Goal: Information Seeking & Learning: Understand process/instructions

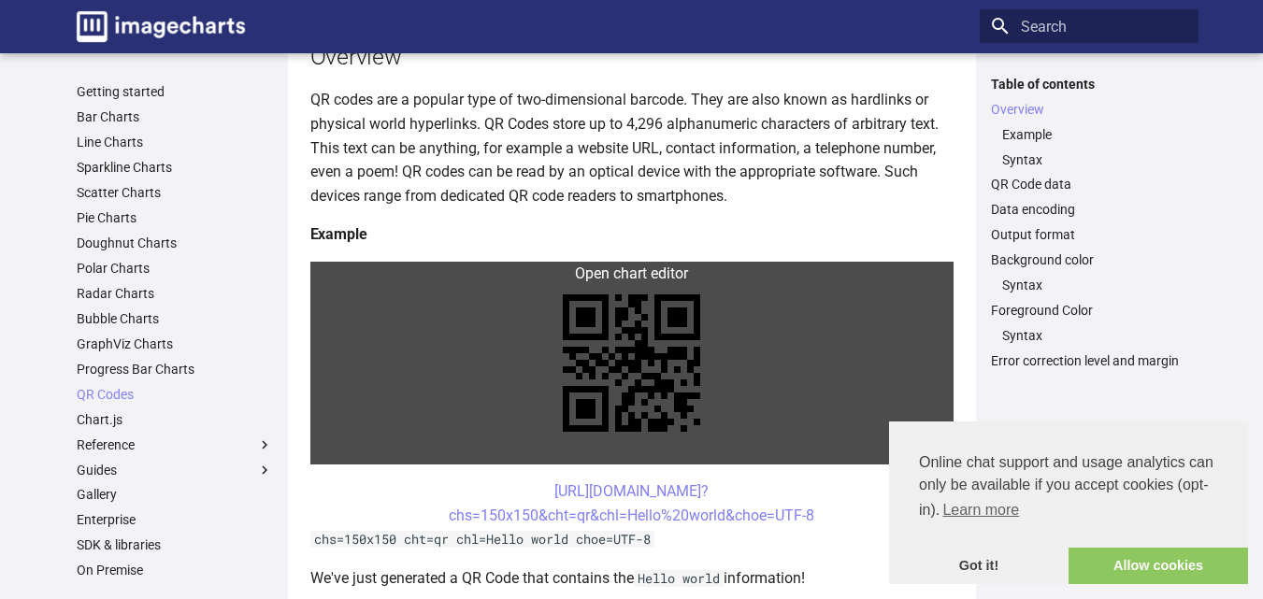
scroll to position [187, 0]
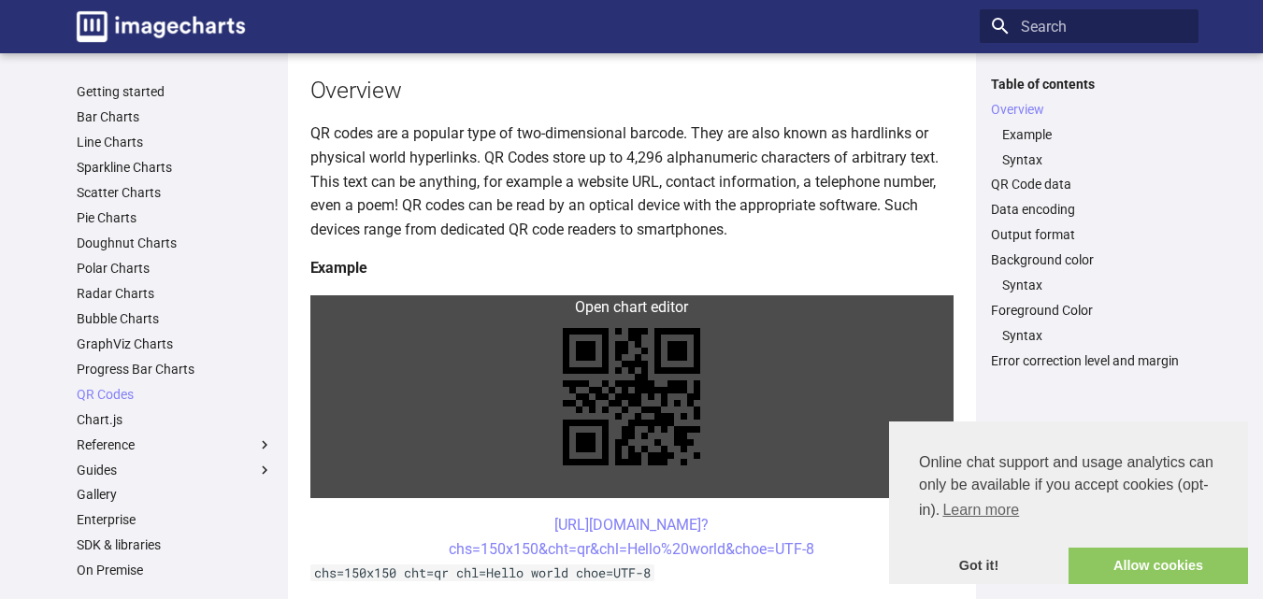
click at [574, 312] on link at bounding box center [631, 396] width 643 height 203
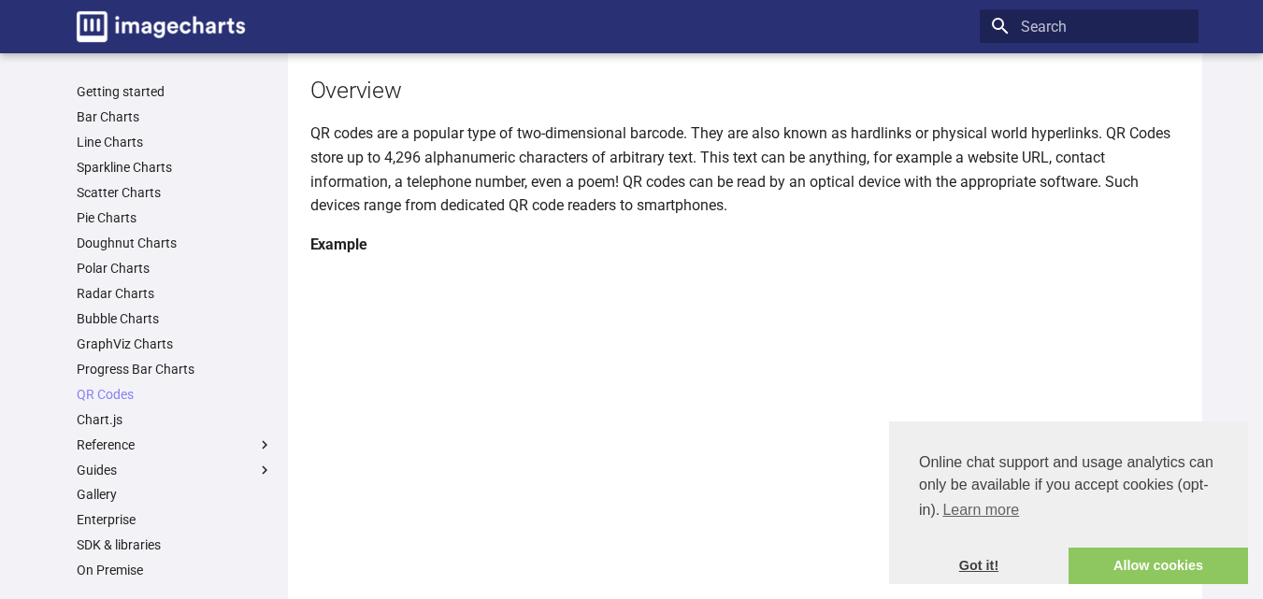
click at [1018, 569] on link "Got it!" at bounding box center [978, 566] width 179 height 37
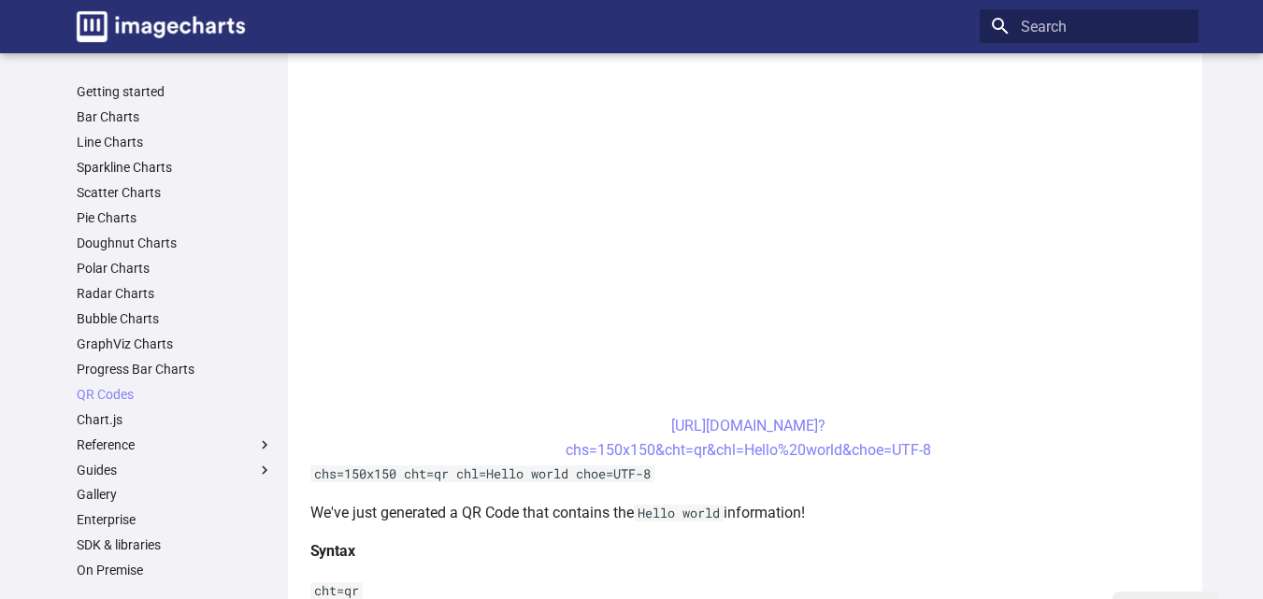
scroll to position [561, 0]
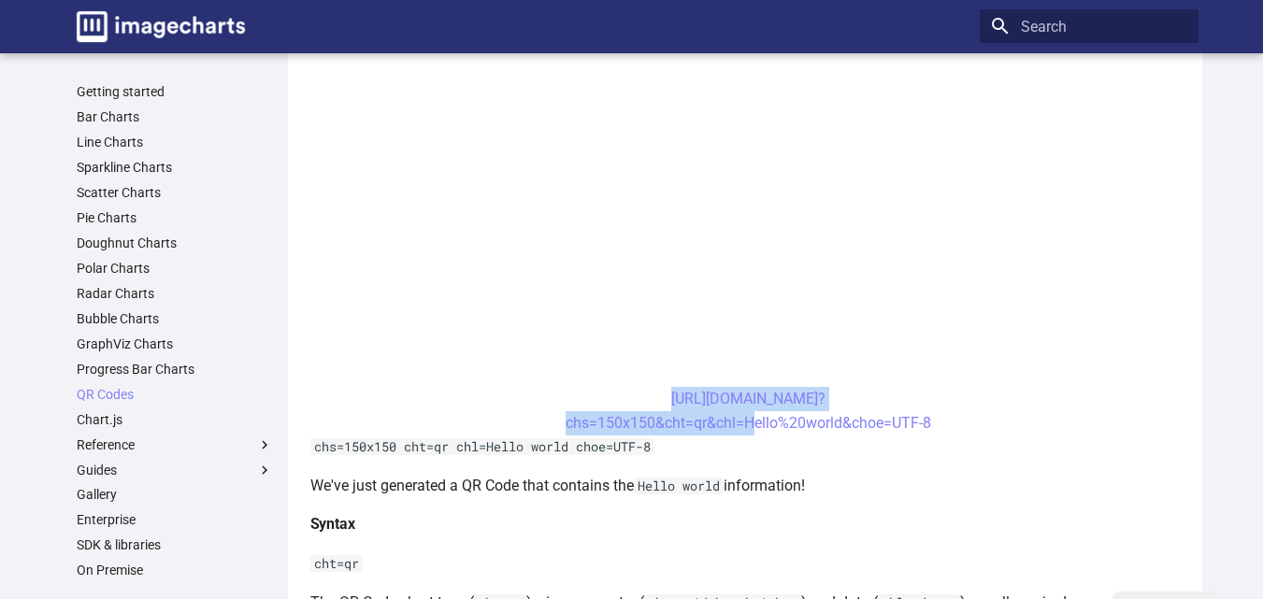
drag, startPoint x: 638, startPoint y: 392, endPoint x: 741, endPoint y: 434, distance: 111.1
click at [741, 434] on center "[URL][DOMAIN_NAME]? chs=150x150&cht=qr&chl=Hello%20world&choe=UTF-8" at bounding box center [748, 411] width 877 height 48
copy link "[URL][DOMAIN_NAME]? chs=150x150&cht=qr&chl="
click at [703, 412] on center "[URL][DOMAIN_NAME]? chs=150x150&cht=qr&chl=Hello%20world&choe=UTF-8" at bounding box center [748, 411] width 877 height 48
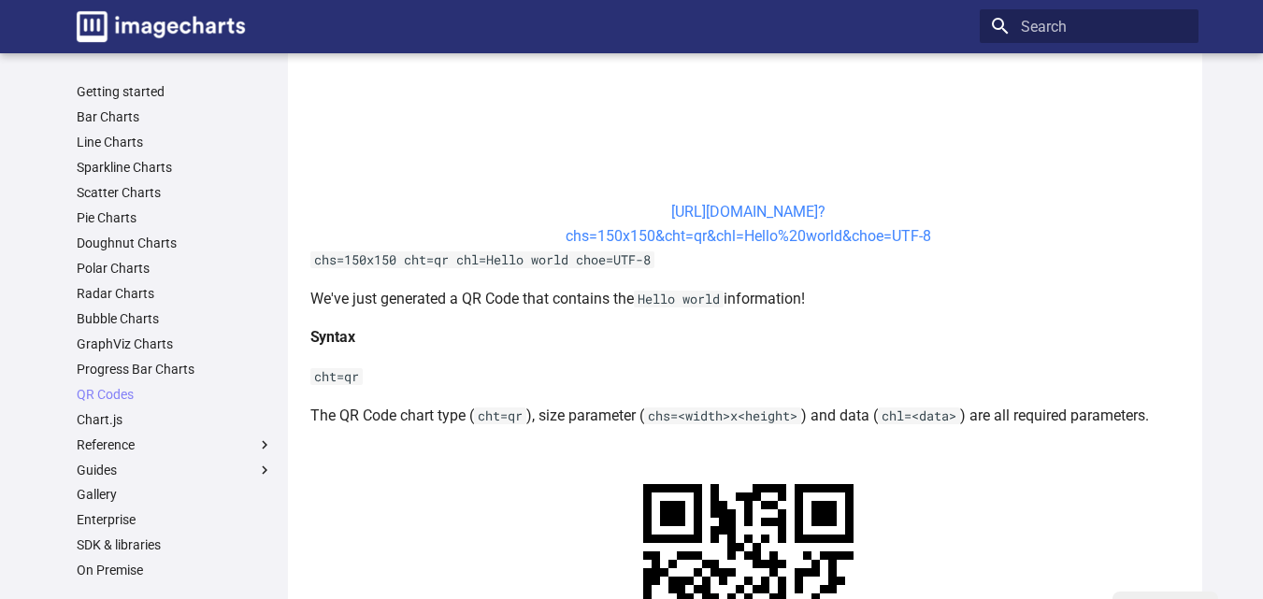
scroll to position [841, 0]
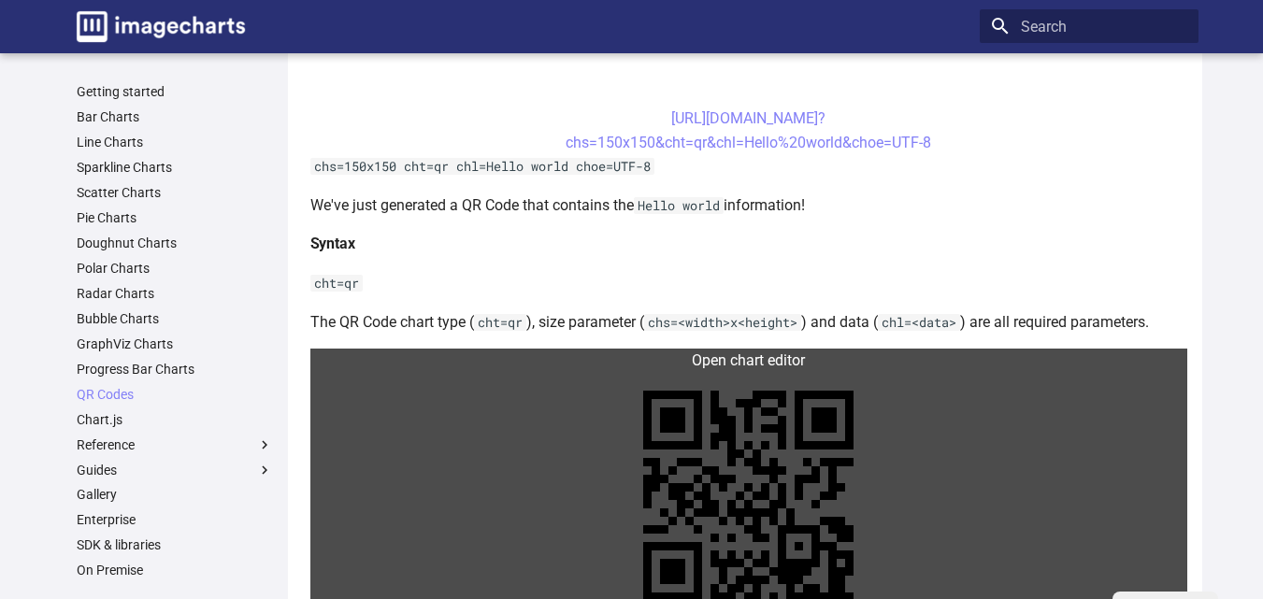
click at [650, 366] on link at bounding box center [748, 496] width 877 height 294
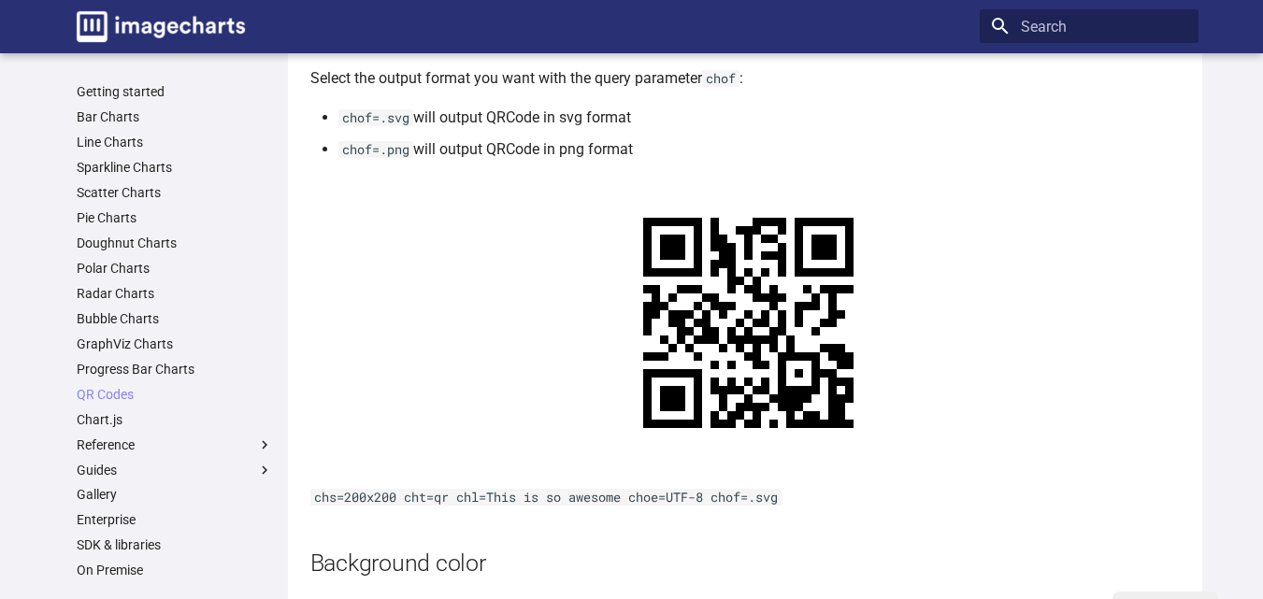
scroll to position [2209, 0]
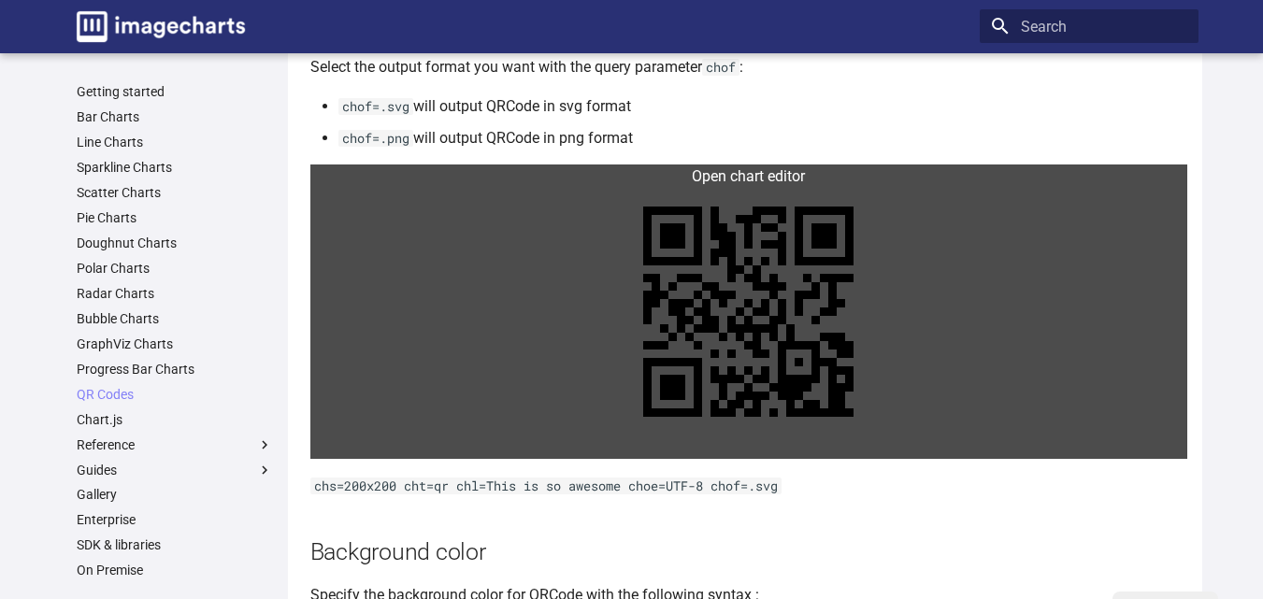
click at [566, 173] on link at bounding box center [748, 311] width 877 height 294
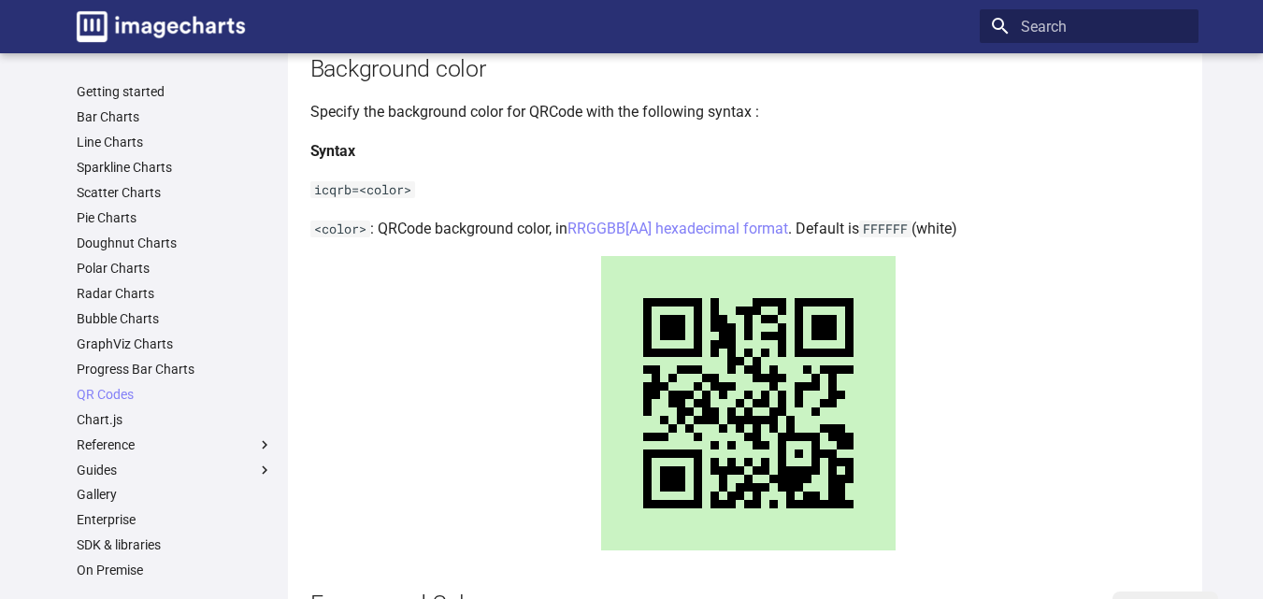
scroll to position [2957, 0]
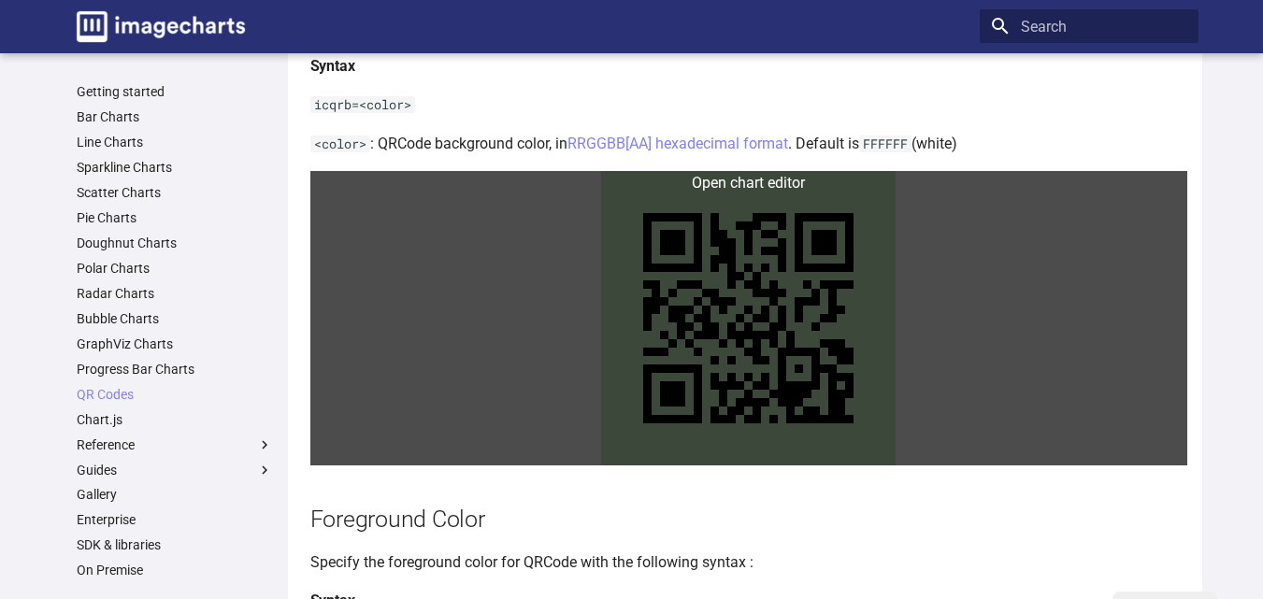
click at [382, 184] on link at bounding box center [748, 318] width 877 height 294
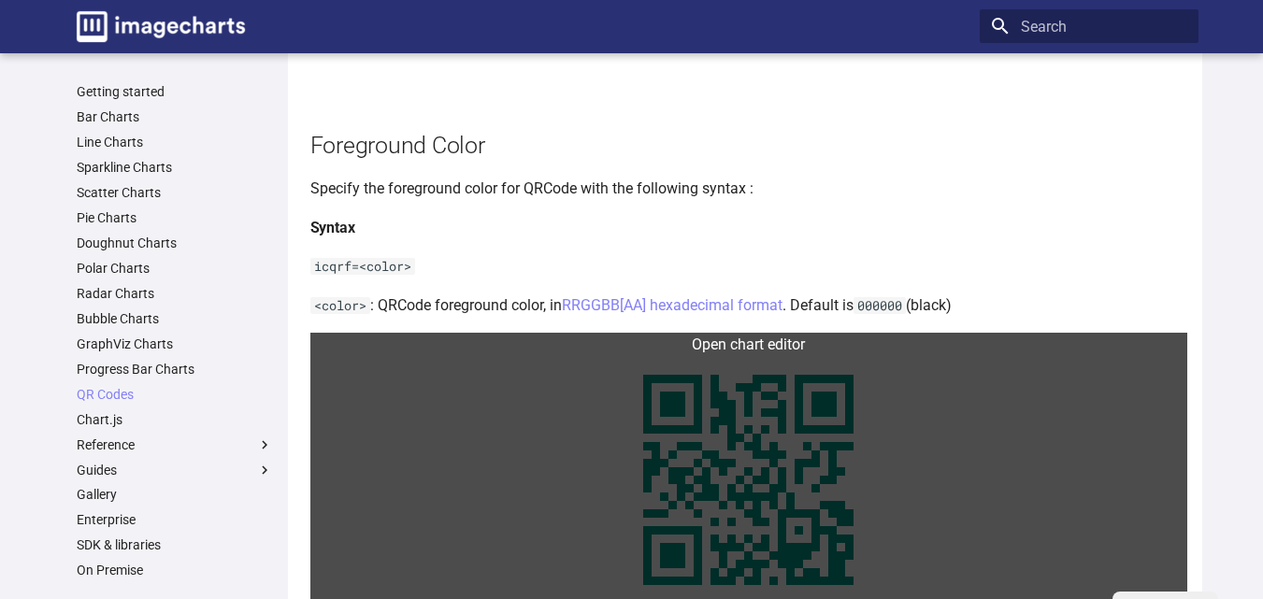
scroll to position [3518, 0]
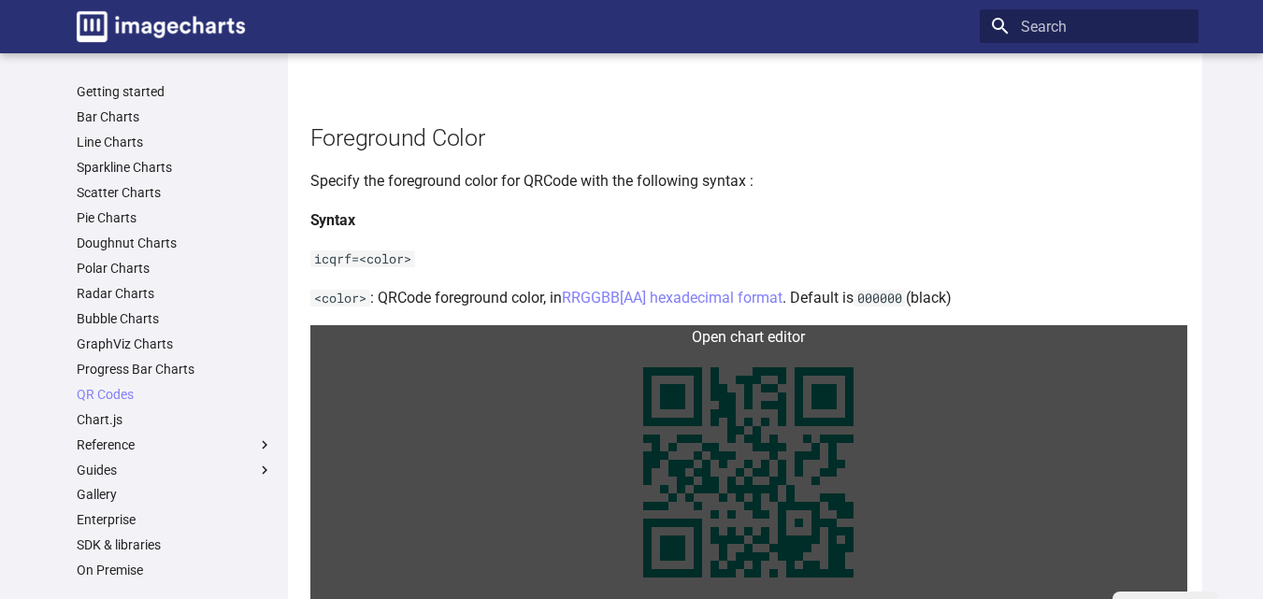
click at [493, 340] on link at bounding box center [748, 472] width 877 height 294
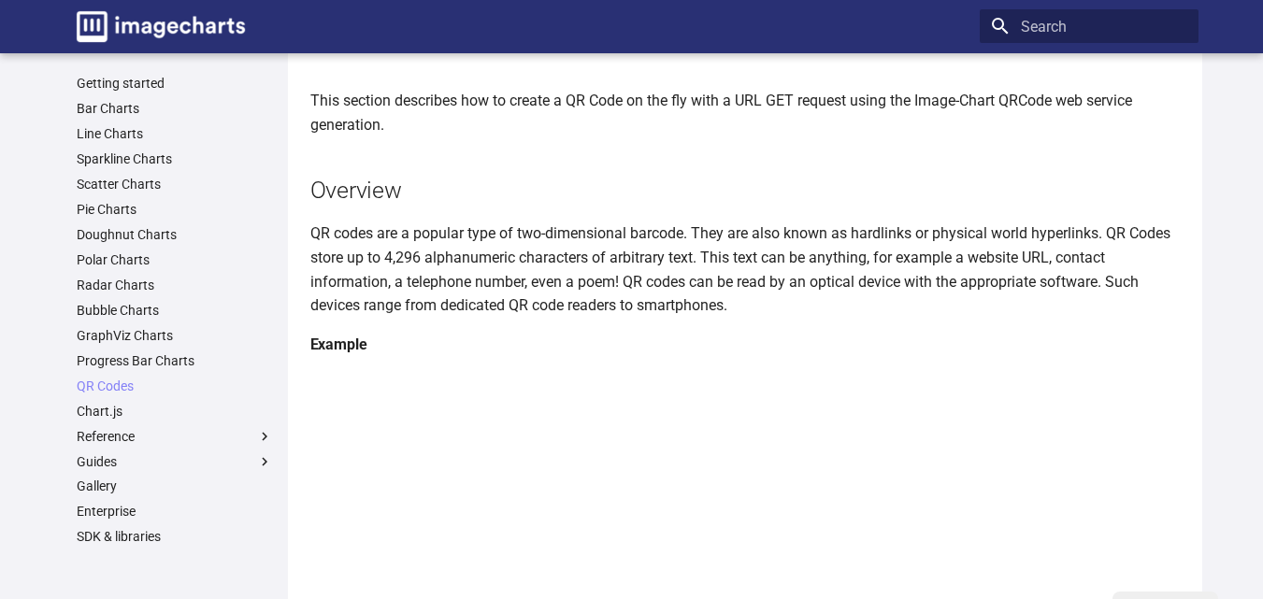
scroll to position [0, 0]
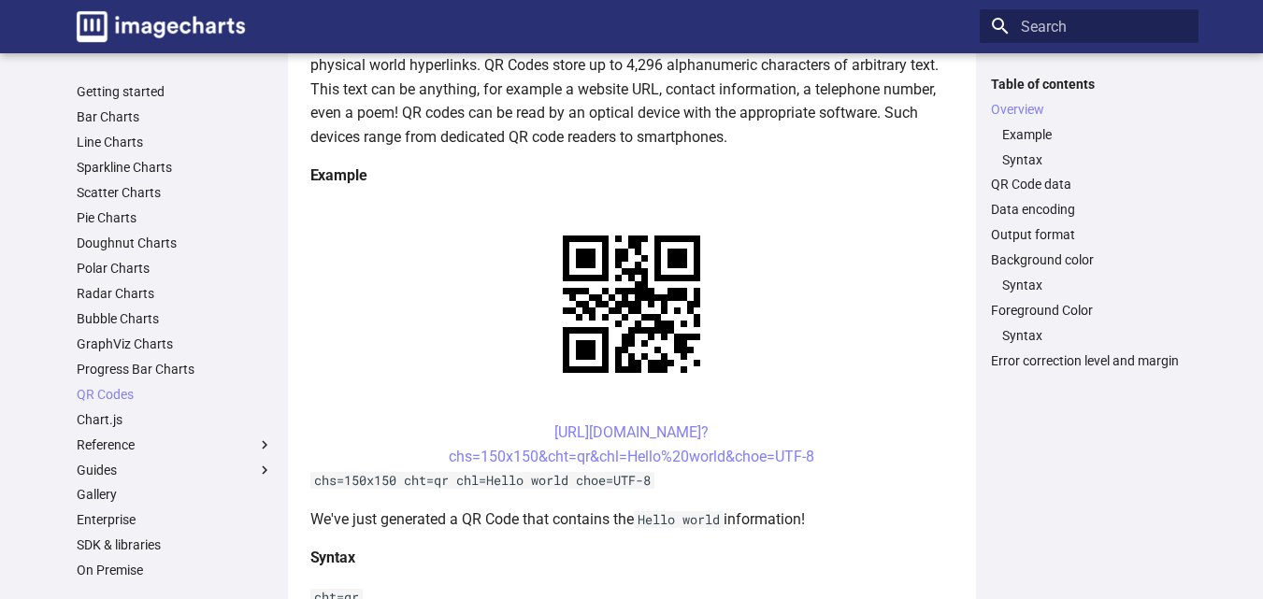
scroll to position [374, 0]
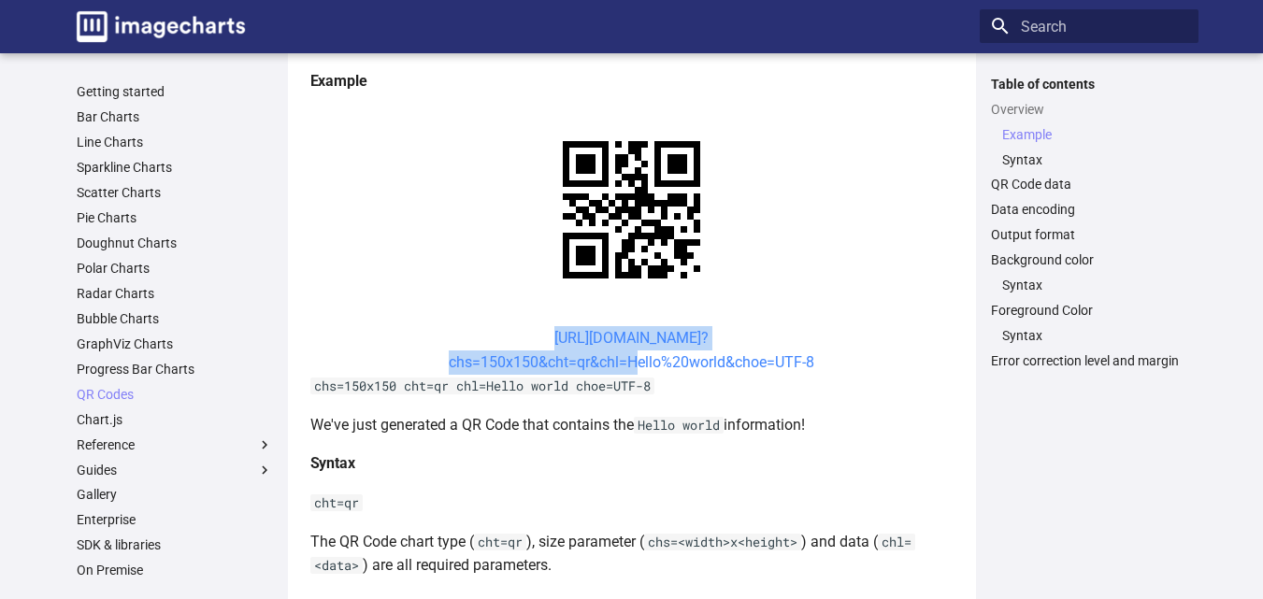
drag, startPoint x: 517, startPoint y: 332, endPoint x: 625, endPoint y: 358, distance: 111.5
click at [625, 358] on center "[URL][DOMAIN_NAME]? chs=150x150&cht=qr&chl=Hello%20world&choe=UTF-8" at bounding box center [631, 350] width 643 height 48
copy link "[URL][DOMAIN_NAME]? chs=150x150&cht=qr&chl="
click at [1023, 158] on link "Syntax" at bounding box center [1094, 159] width 185 height 17
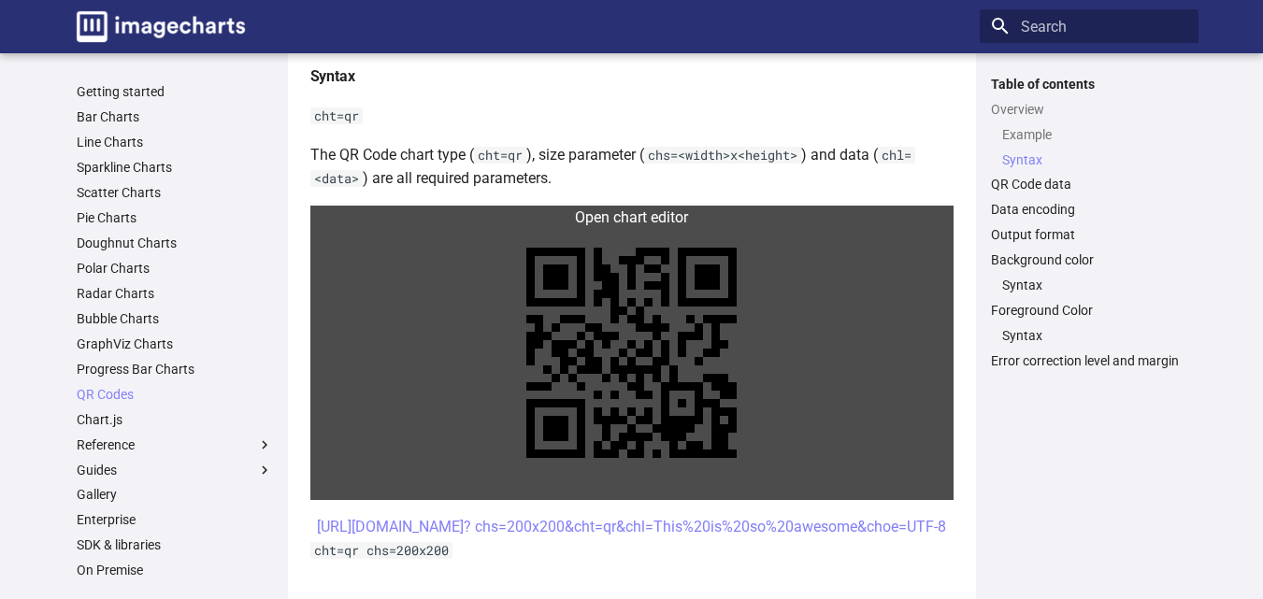
scroll to position [854, 0]
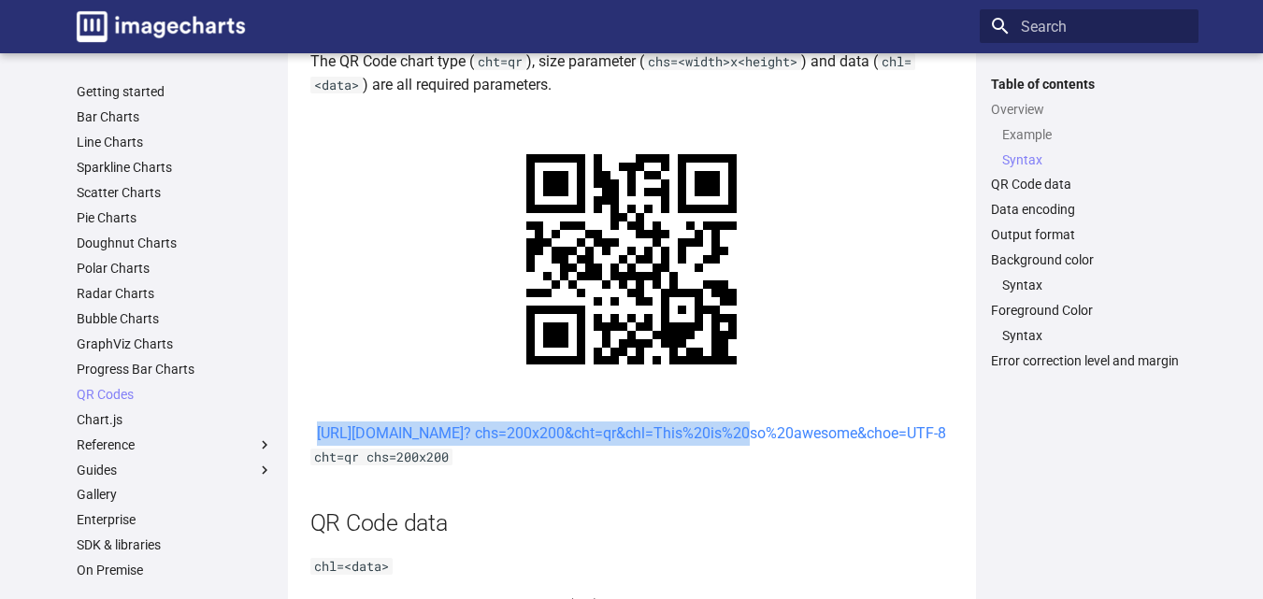
drag, startPoint x: 519, startPoint y: 425, endPoint x: 575, endPoint y: 450, distance: 61.1
click at [575, 446] on center "[URL][DOMAIN_NAME]? chs=200x200&cht=qr&chl=This%20is%20so%20awesome&choe=UTF-8" at bounding box center [631, 433] width 643 height 24
copy link "[URL][DOMAIN_NAME]? chs=200x200&cht=qr&chl="
